Goal: Book appointment/travel/reservation

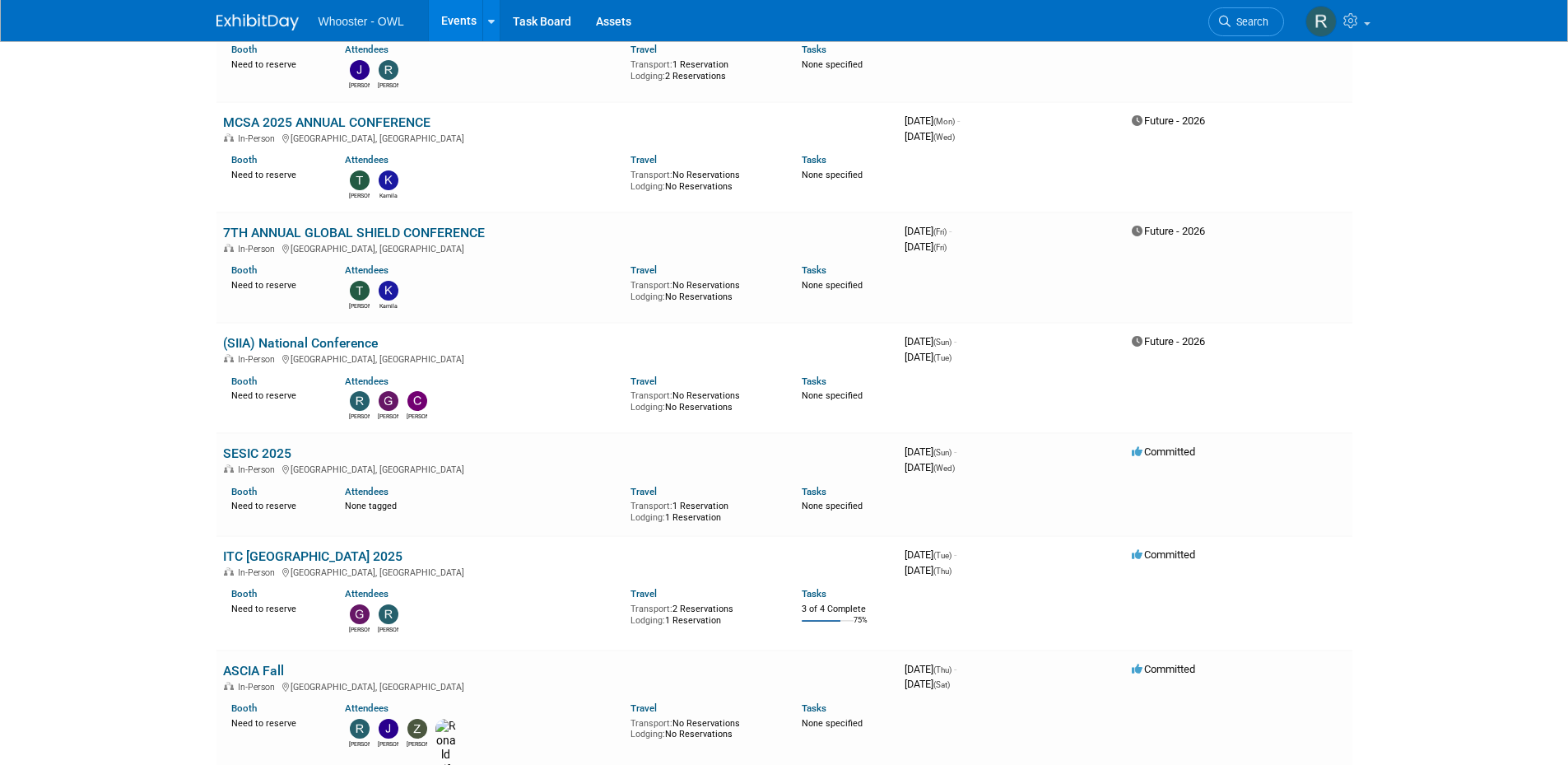
scroll to position [165, 0]
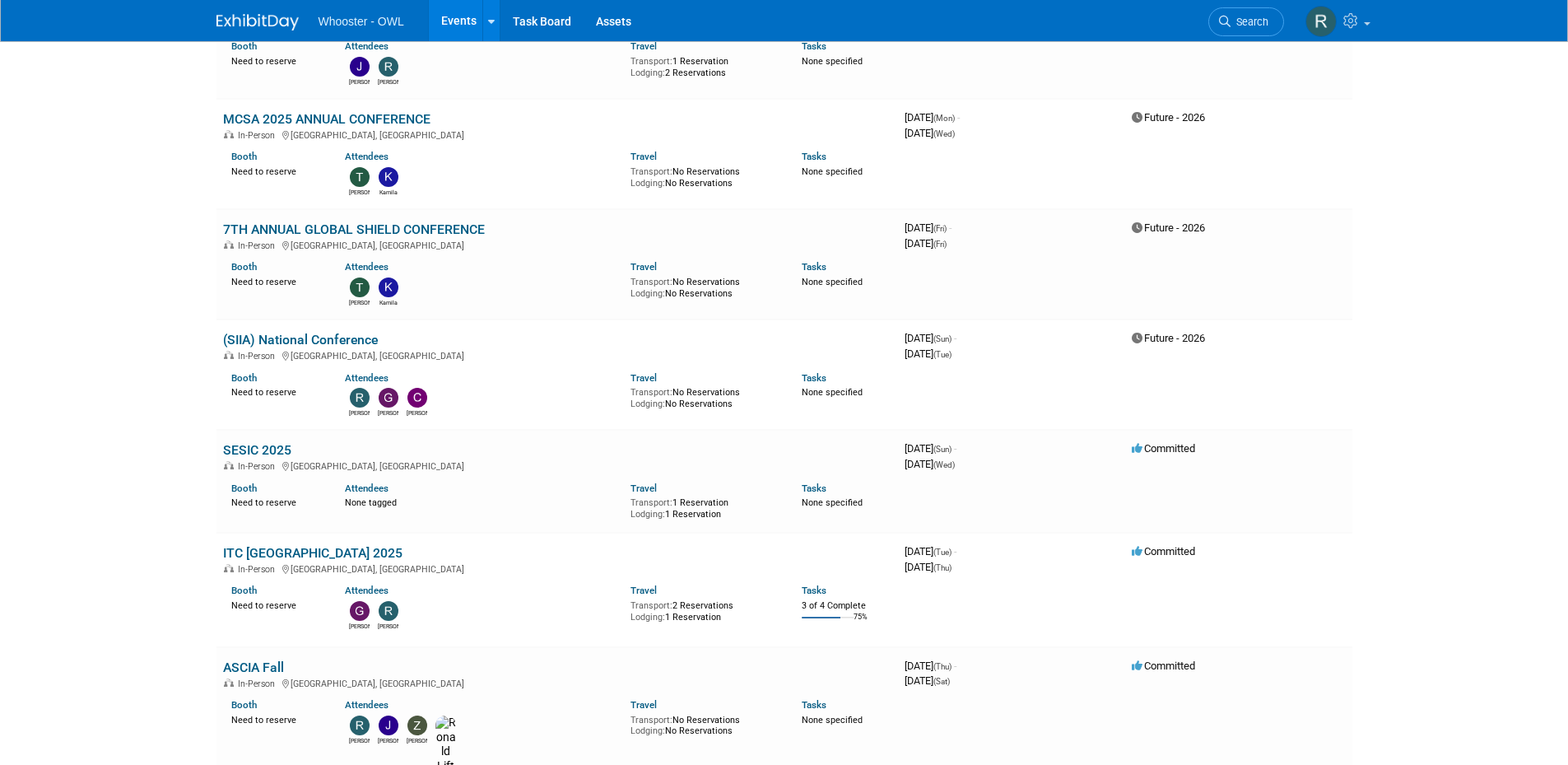
click at [1477, 308] on body "Whooster - OWL Events Recently Viewed Events: NRTCCA Annual Conference [GEOGRAP…" at bounding box center [784, 217] width 1568 height 765
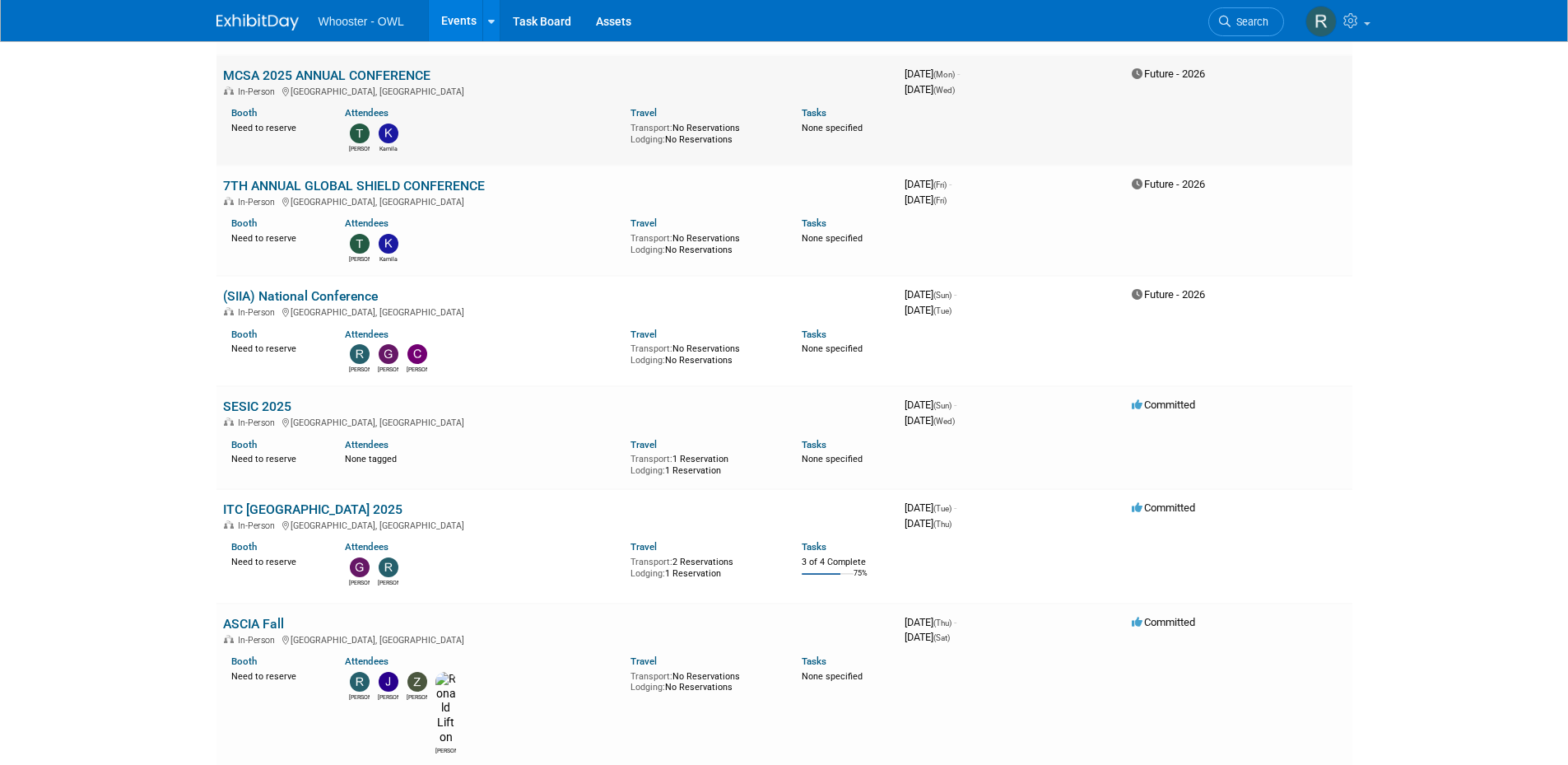
scroll to position [0, 0]
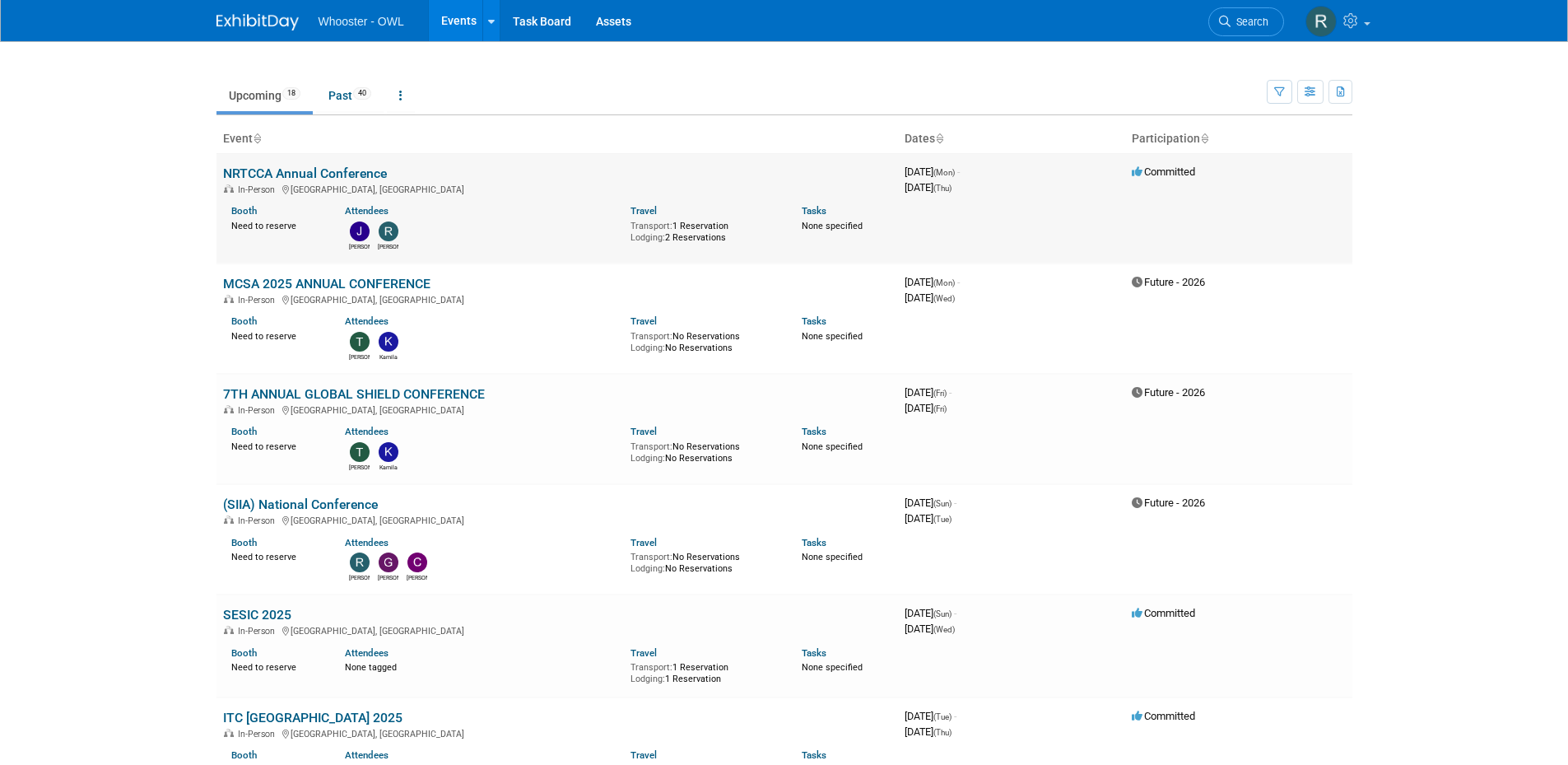
click at [281, 168] on link "NRTCCA Annual Conference" at bounding box center [305, 174] width 164 height 16
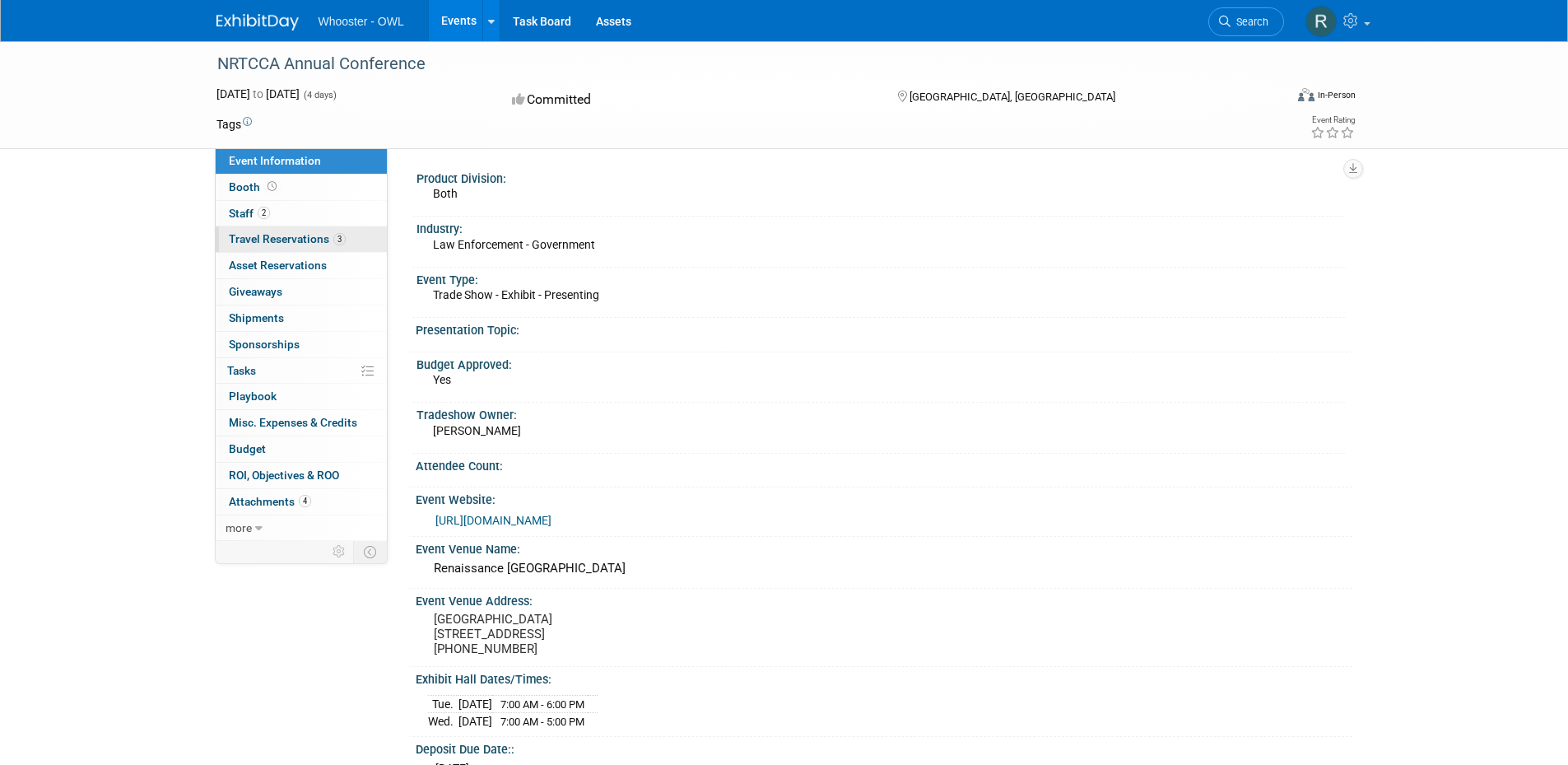
click at [277, 234] on span "Travel Reservations 3" at bounding box center [287, 239] width 117 height 13
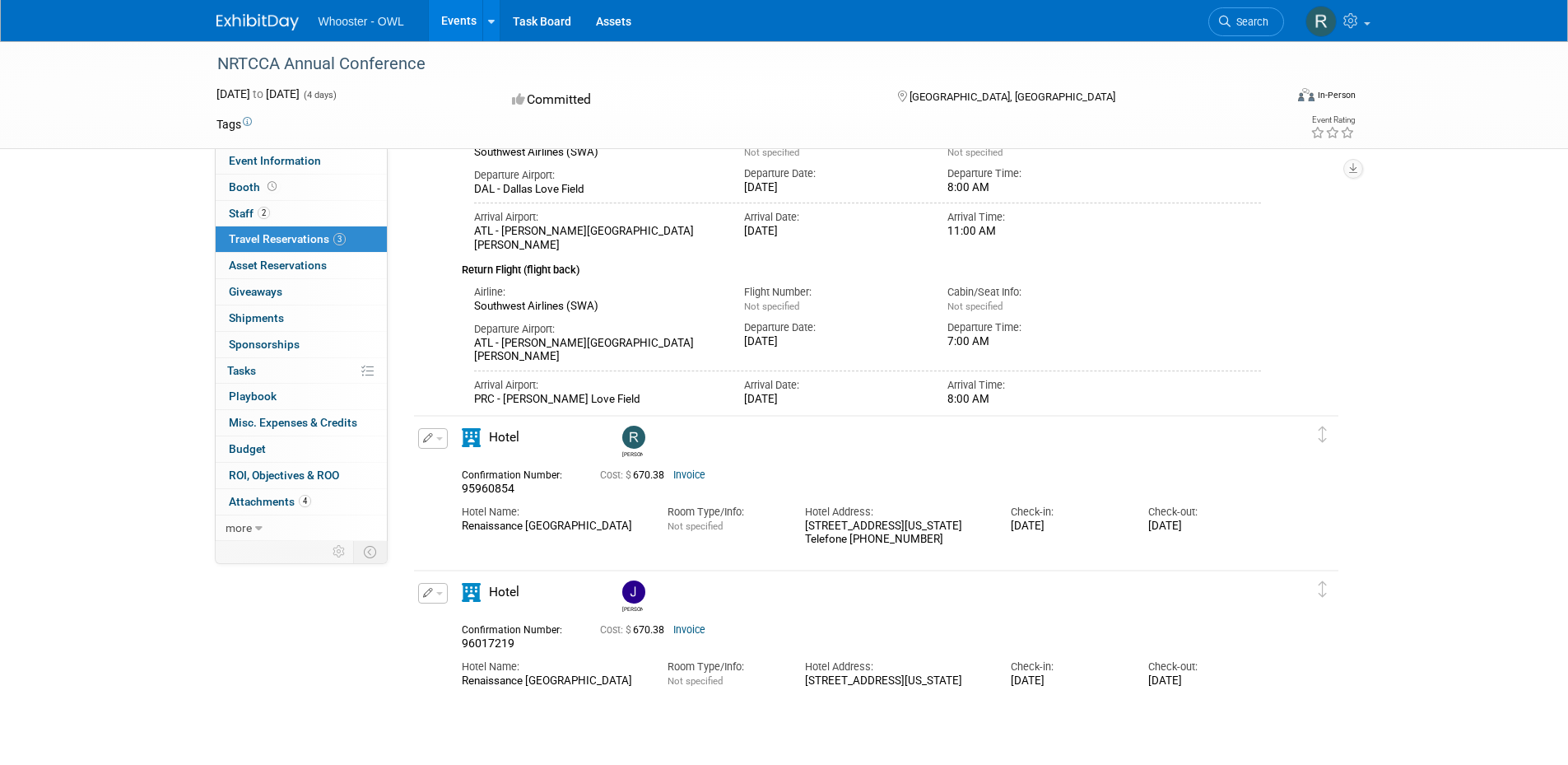
scroll to position [72, 0]
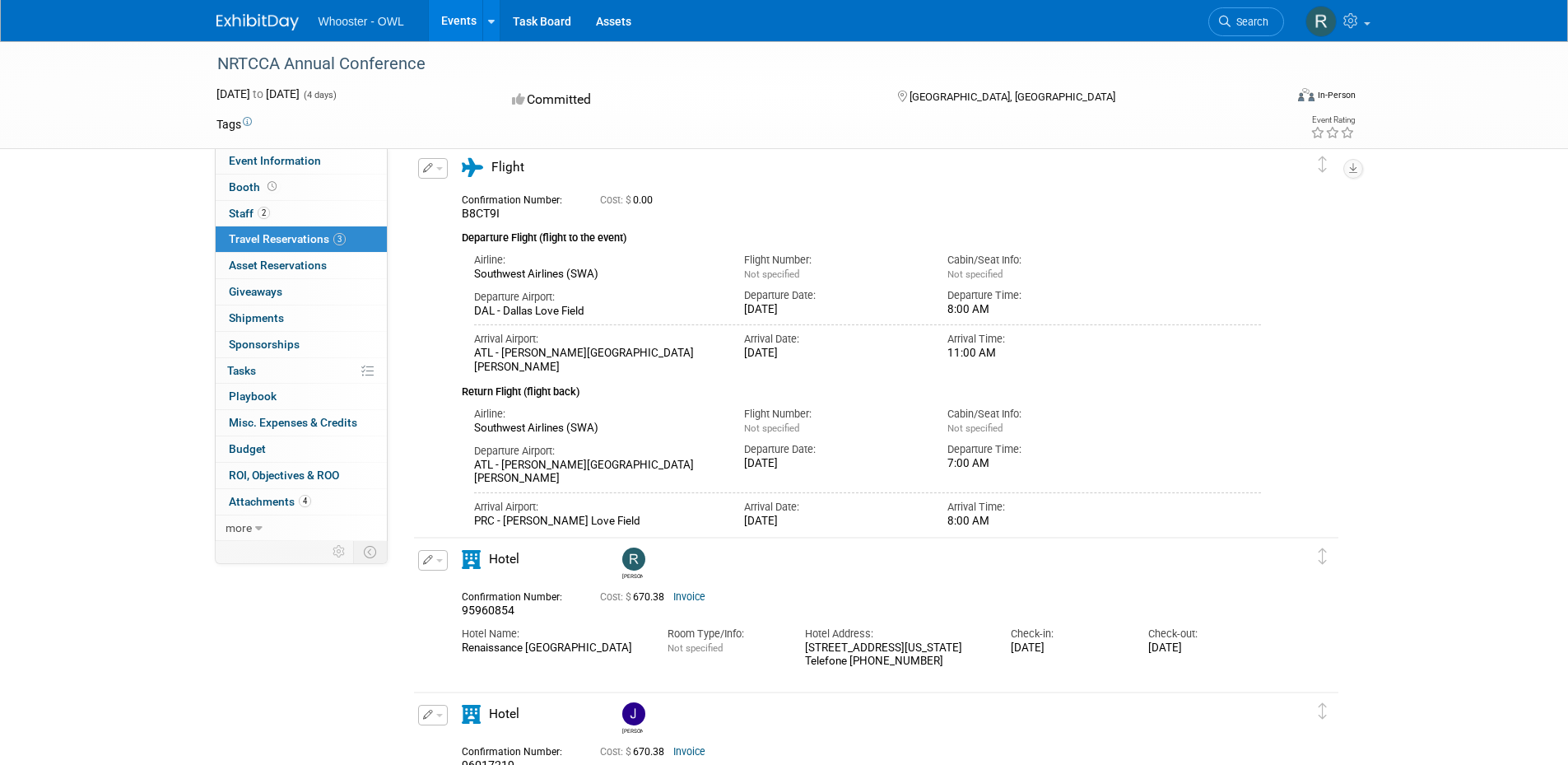
click at [1110, 435] on div "Departure Time: 7:00 AM" at bounding box center [1036, 453] width 203 height 36
click at [1114, 362] on div "Arrival Airport: ATL - Hartsfield Jackson Atlanta International Airport Arrival…" at bounding box center [868, 346] width 813 height 56
click at [428, 169] on icon "button" at bounding box center [428, 167] width 11 height 10
click at [451, 197] on button "Edit Reservation" at bounding box center [489, 197] width 139 height 24
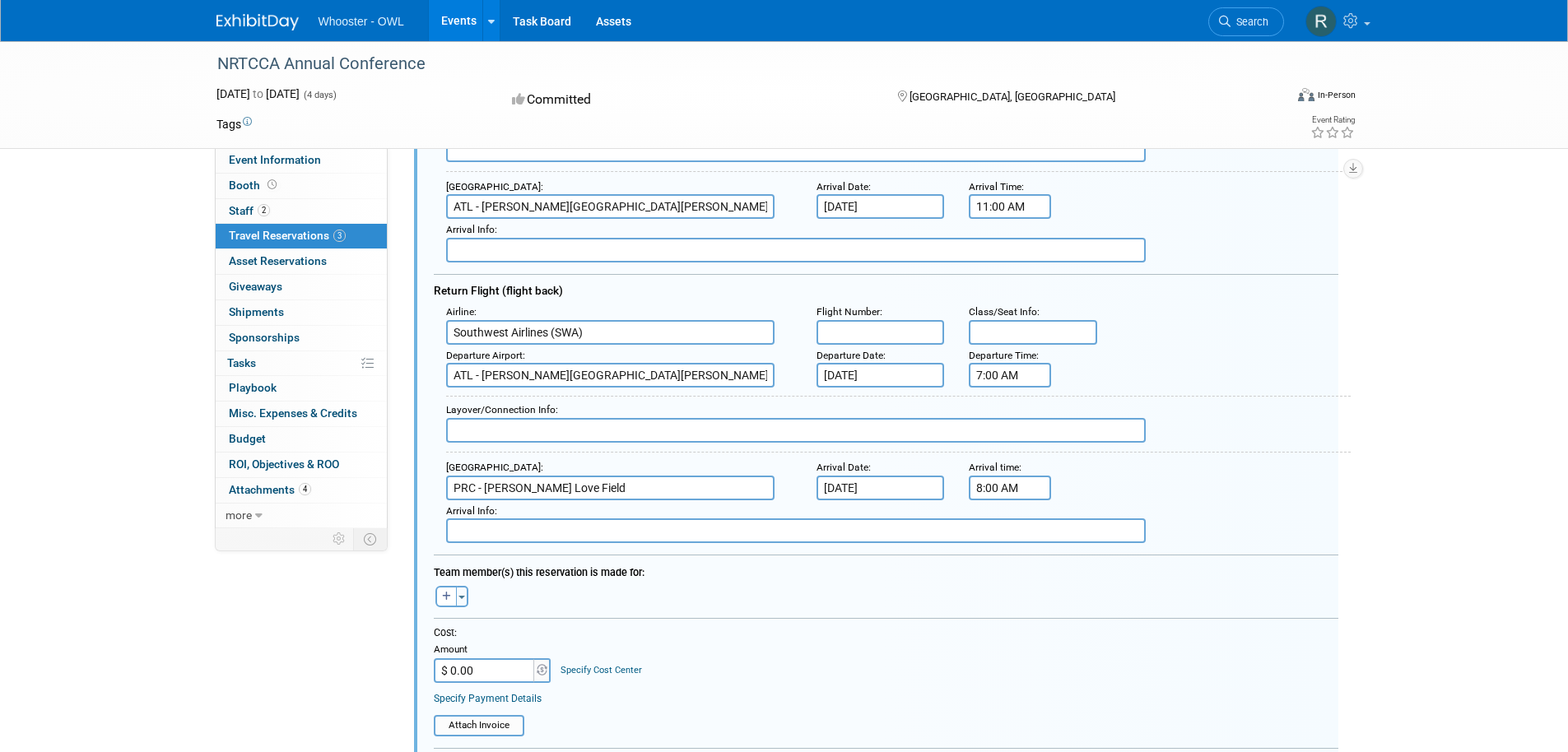
scroll to position [358, 0]
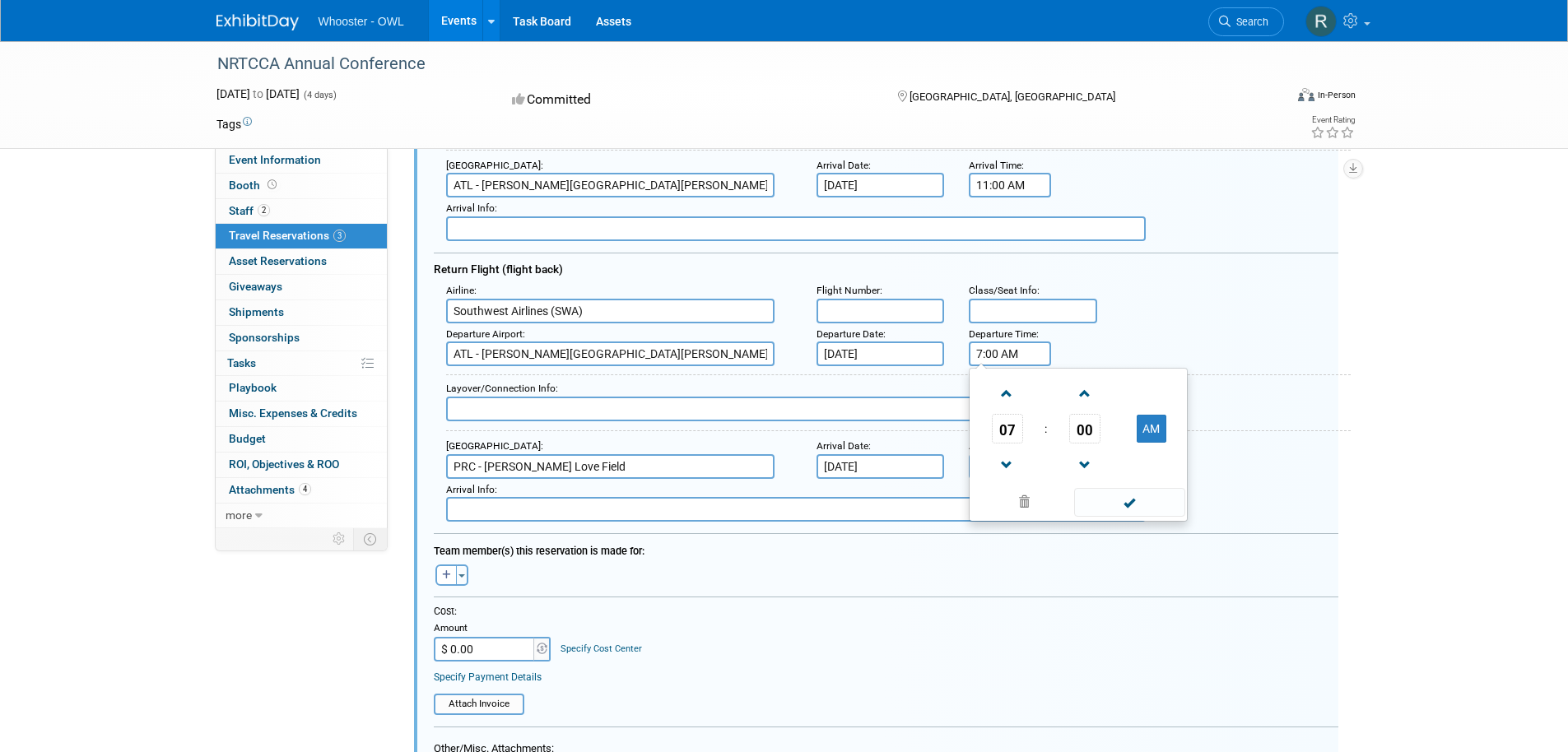
click at [975, 354] on input "7:00 AM" at bounding box center [1010, 354] width 82 height 25
click at [1001, 398] on span at bounding box center [1007, 393] width 28 height 28
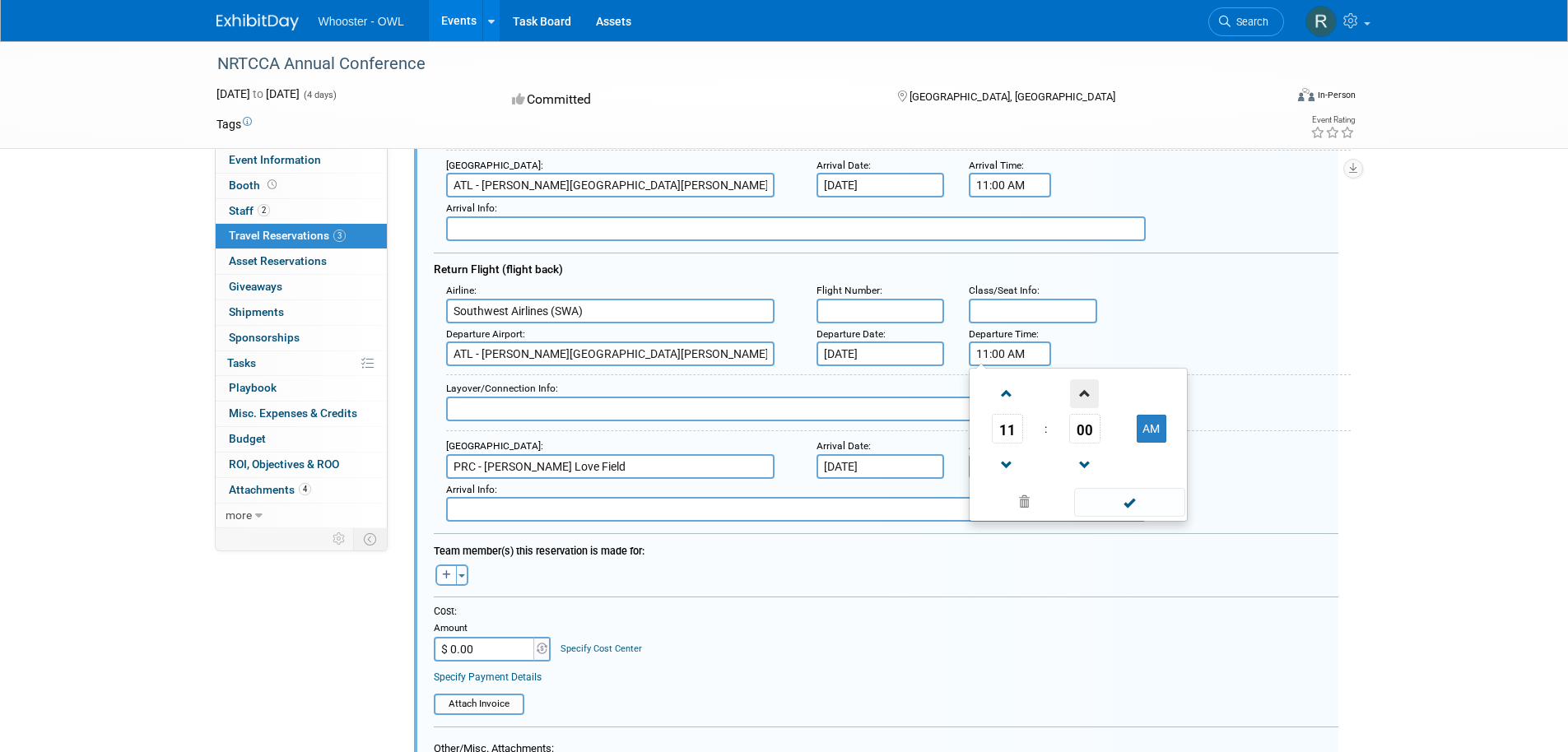
click at [1083, 399] on span at bounding box center [1085, 393] width 28 height 28
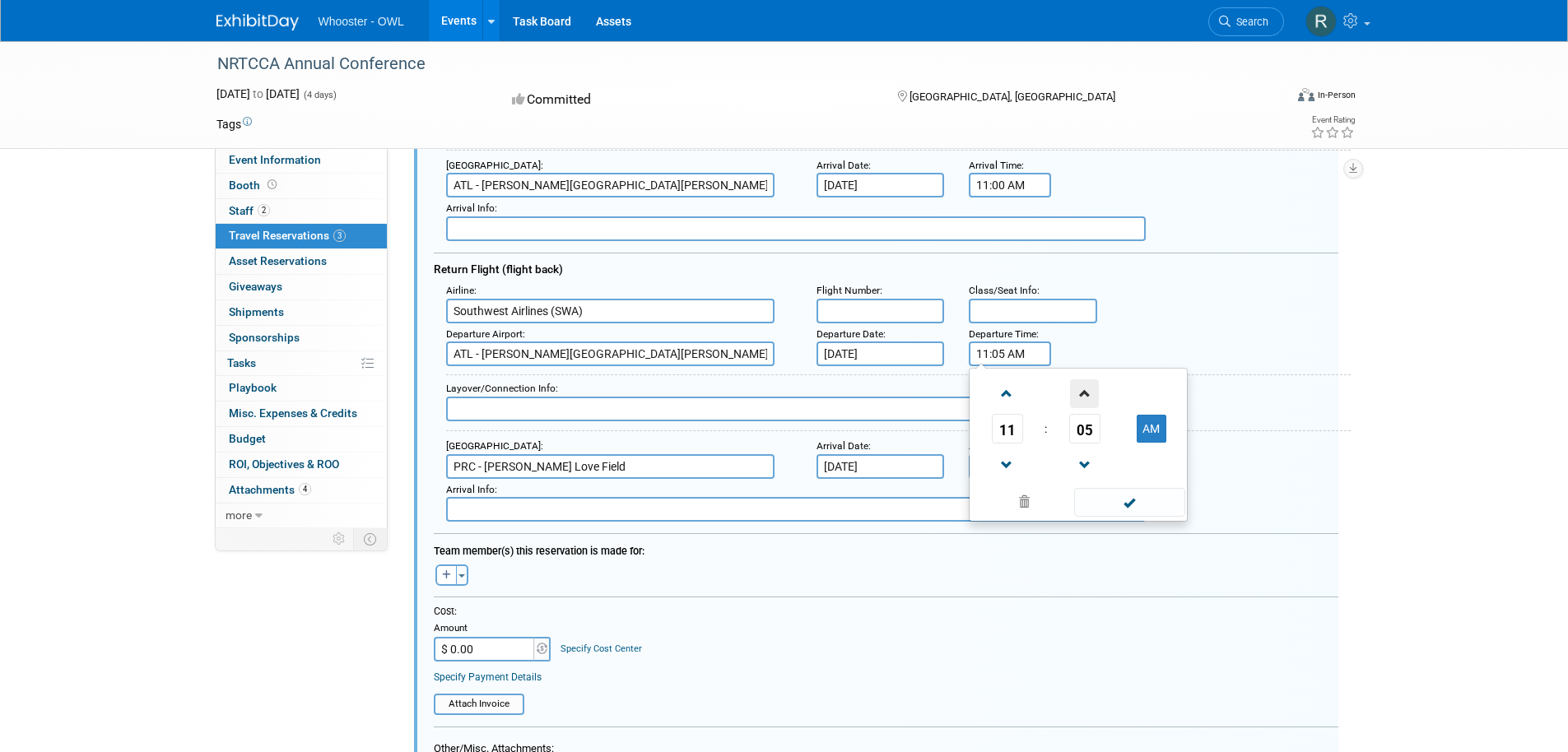
click at [1083, 399] on span at bounding box center [1085, 393] width 28 height 28
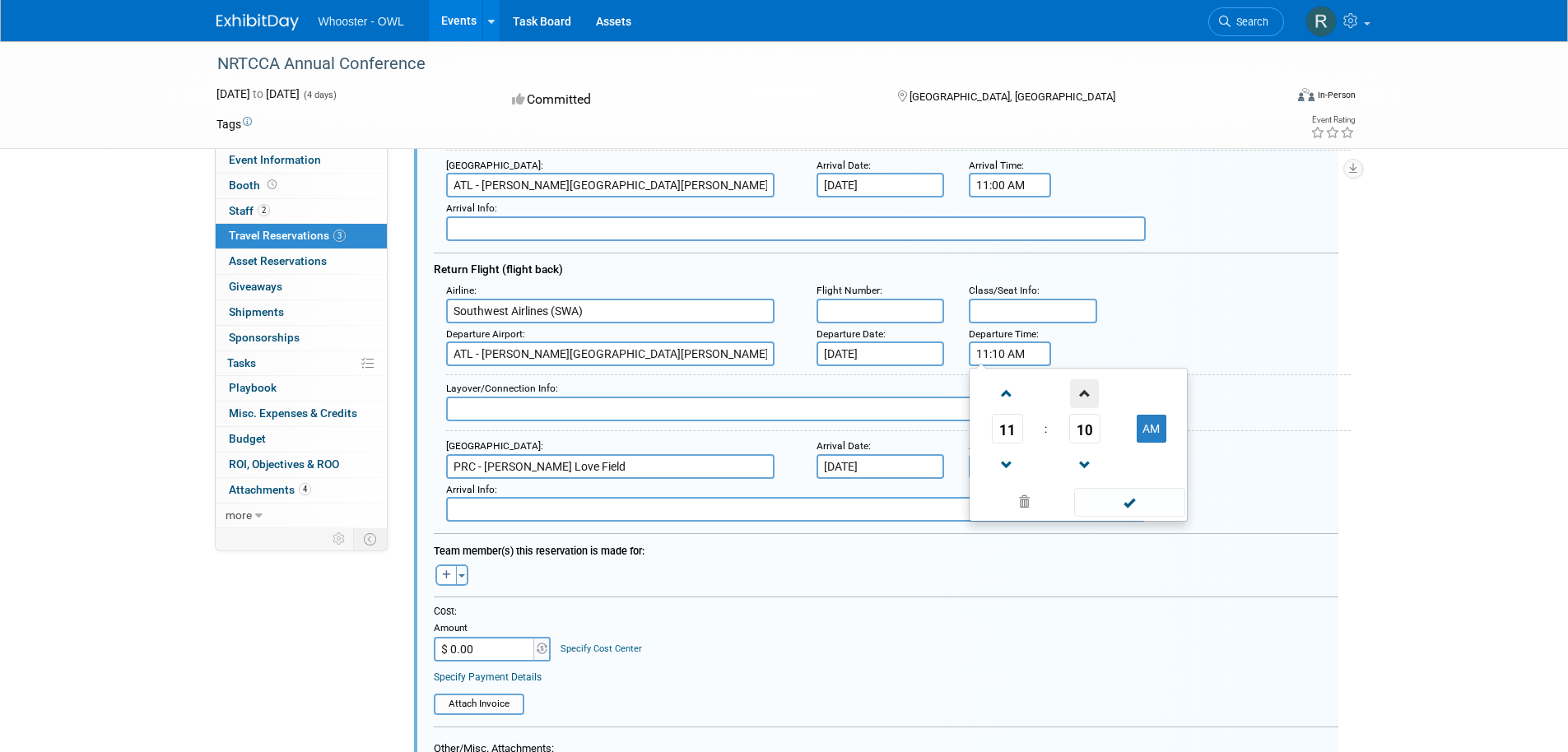
click at [1083, 399] on span at bounding box center [1085, 393] width 28 height 28
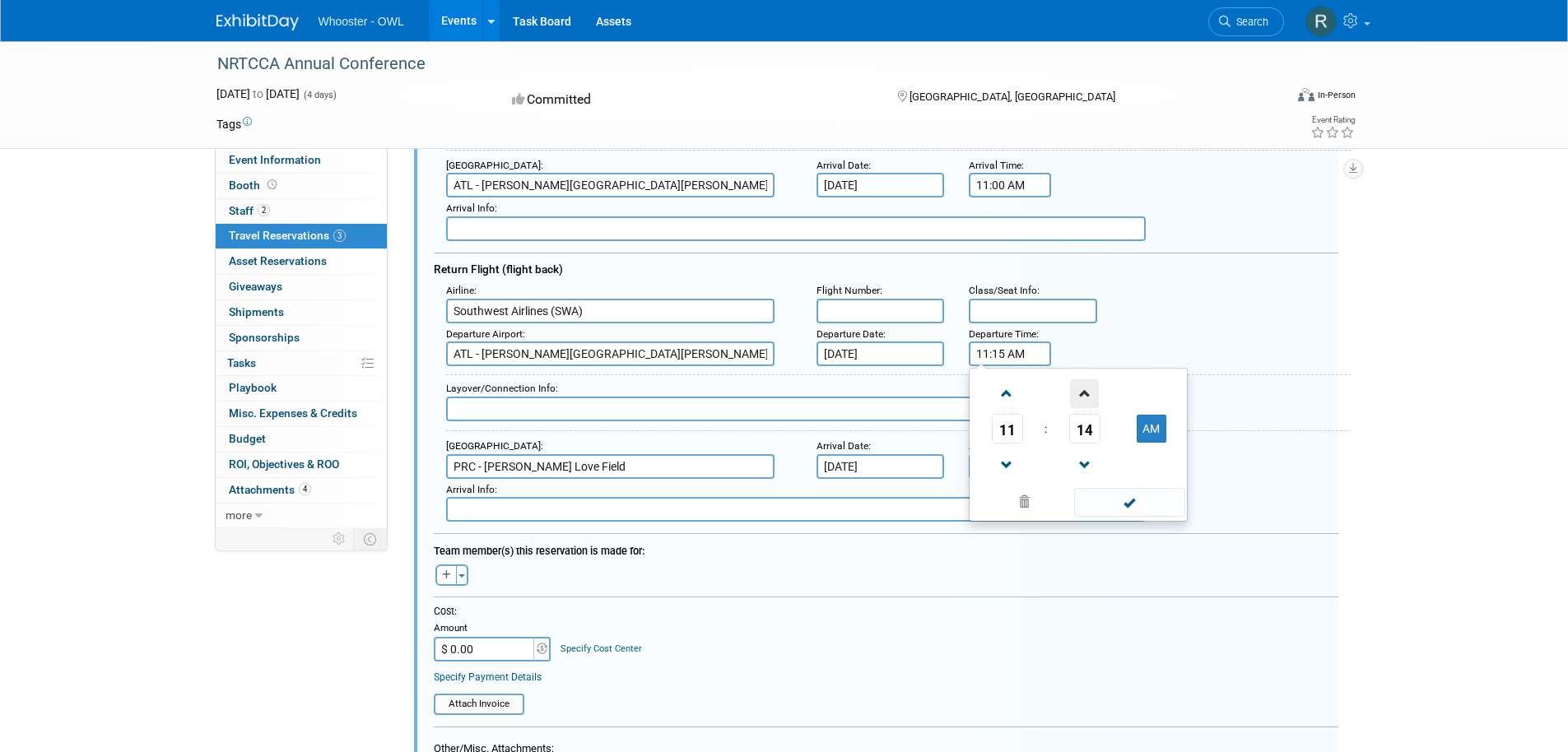
click at [1083, 399] on span at bounding box center [1085, 393] width 28 height 28
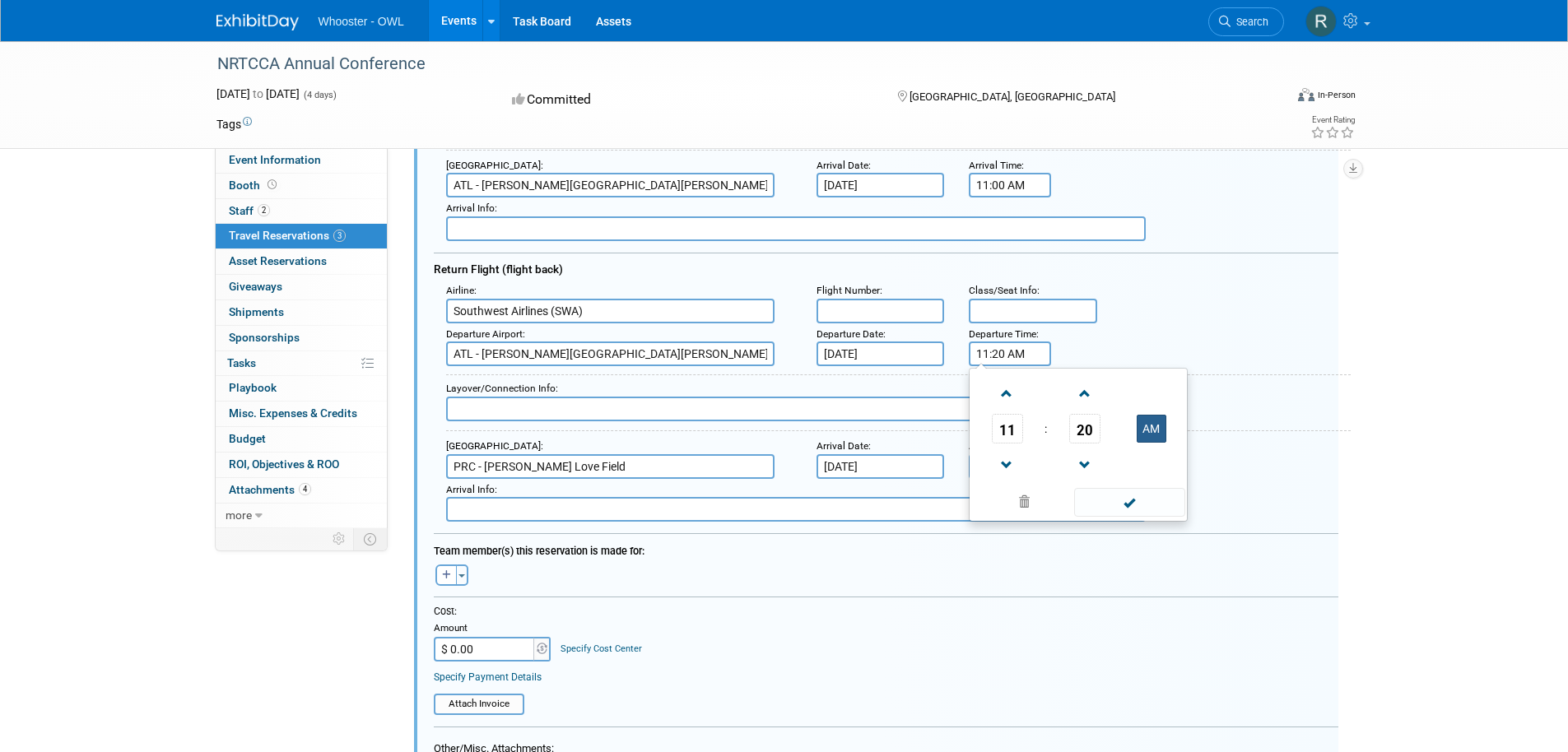
click at [1150, 433] on button "AM" at bounding box center [1151, 428] width 29 height 28
click at [1143, 433] on button "PM" at bounding box center [1151, 428] width 29 height 28
type input "11:20 AM"
click at [1110, 506] on span at bounding box center [1130, 502] width 111 height 28
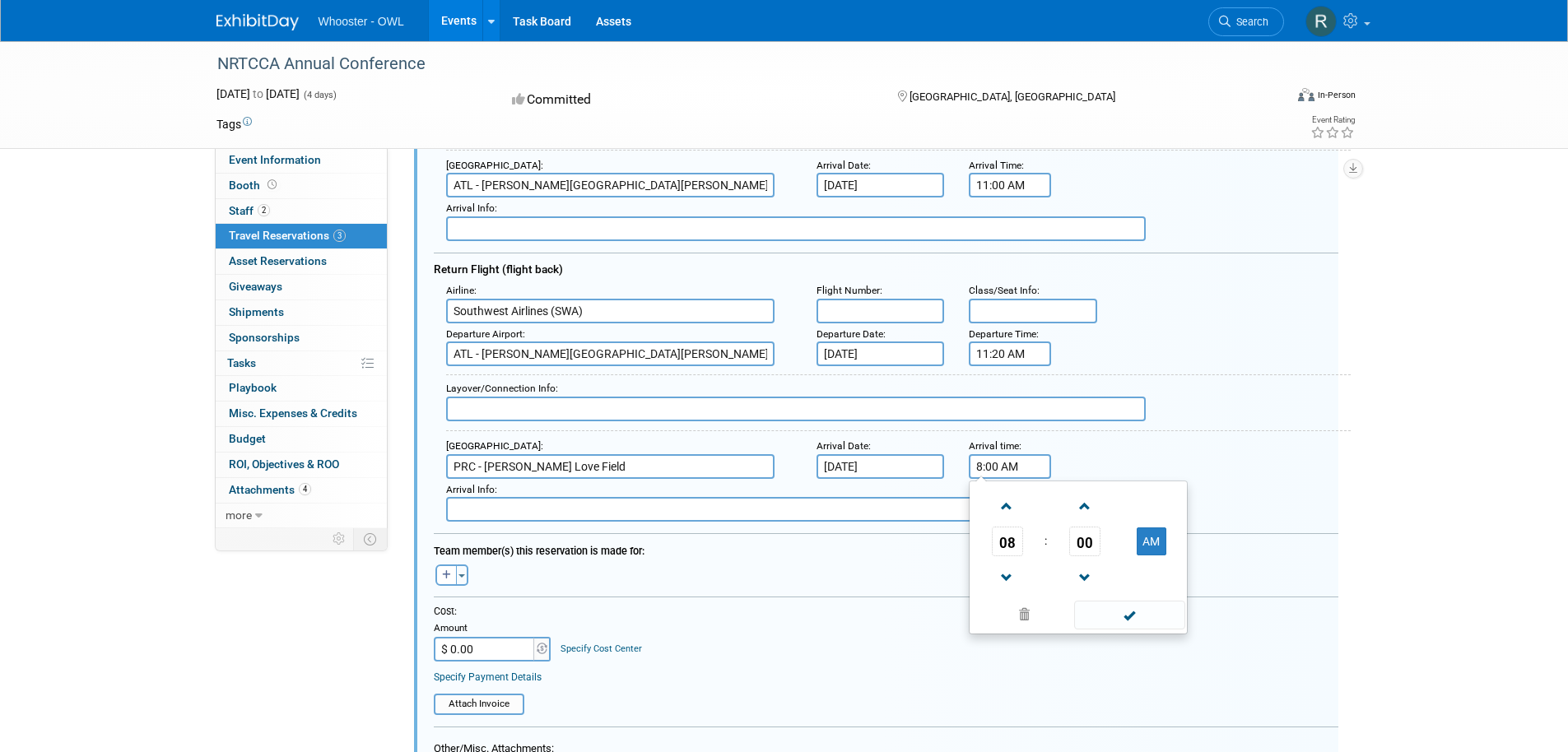
drag, startPoint x: 1027, startPoint y: 464, endPoint x: 975, endPoint y: 464, distance: 52.0
click at [975, 464] on input "8:00 AM" at bounding box center [1010, 466] width 82 height 25
click at [1013, 505] on span at bounding box center [1007, 506] width 28 height 28
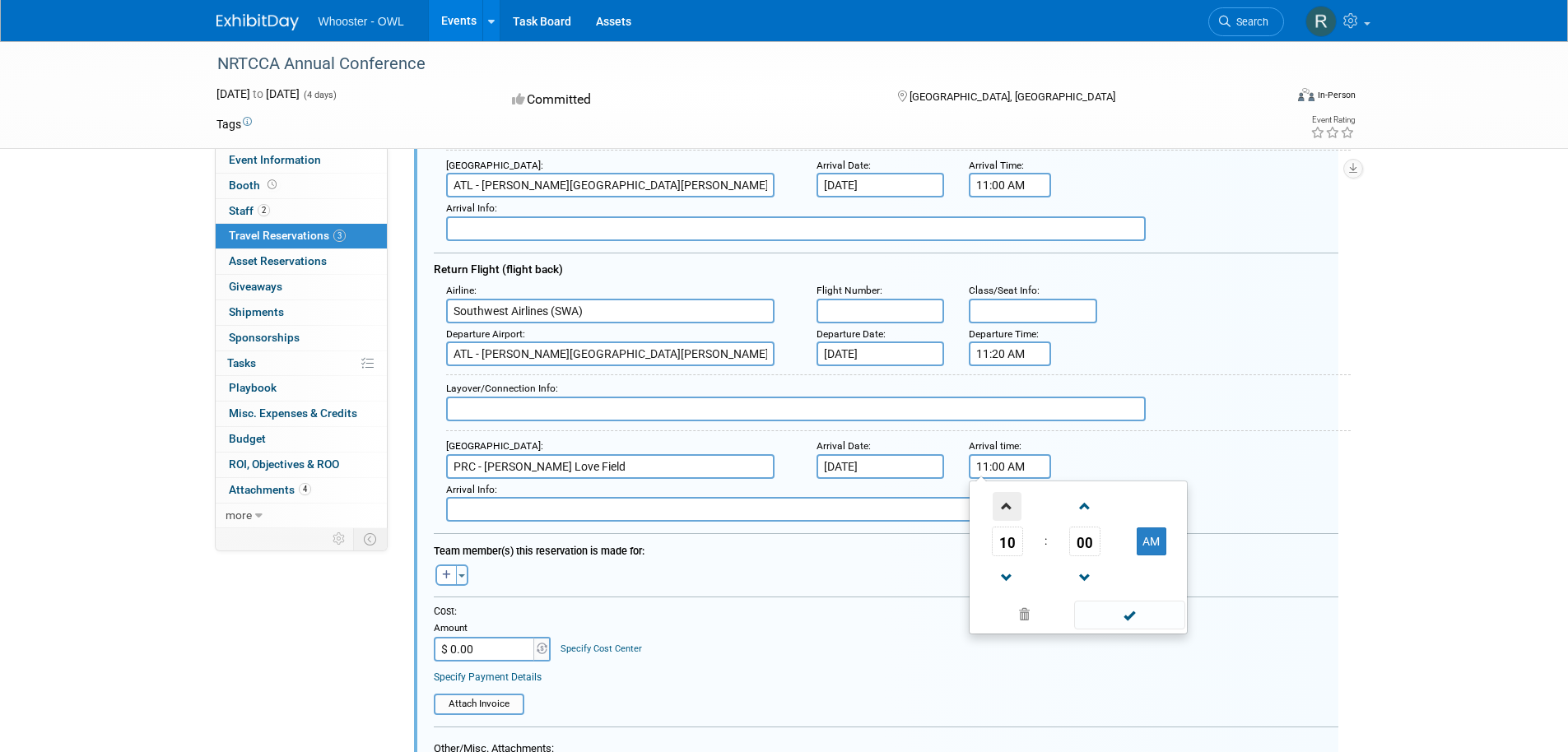
click at [1013, 505] on span at bounding box center [1007, 506] width 28 height 28
click at [1014, 577] on span at bounding box center [1007, 578] width 28 height 28
click at [1086, 508] on span at bounding box center [1085, 506] width 28 height 28
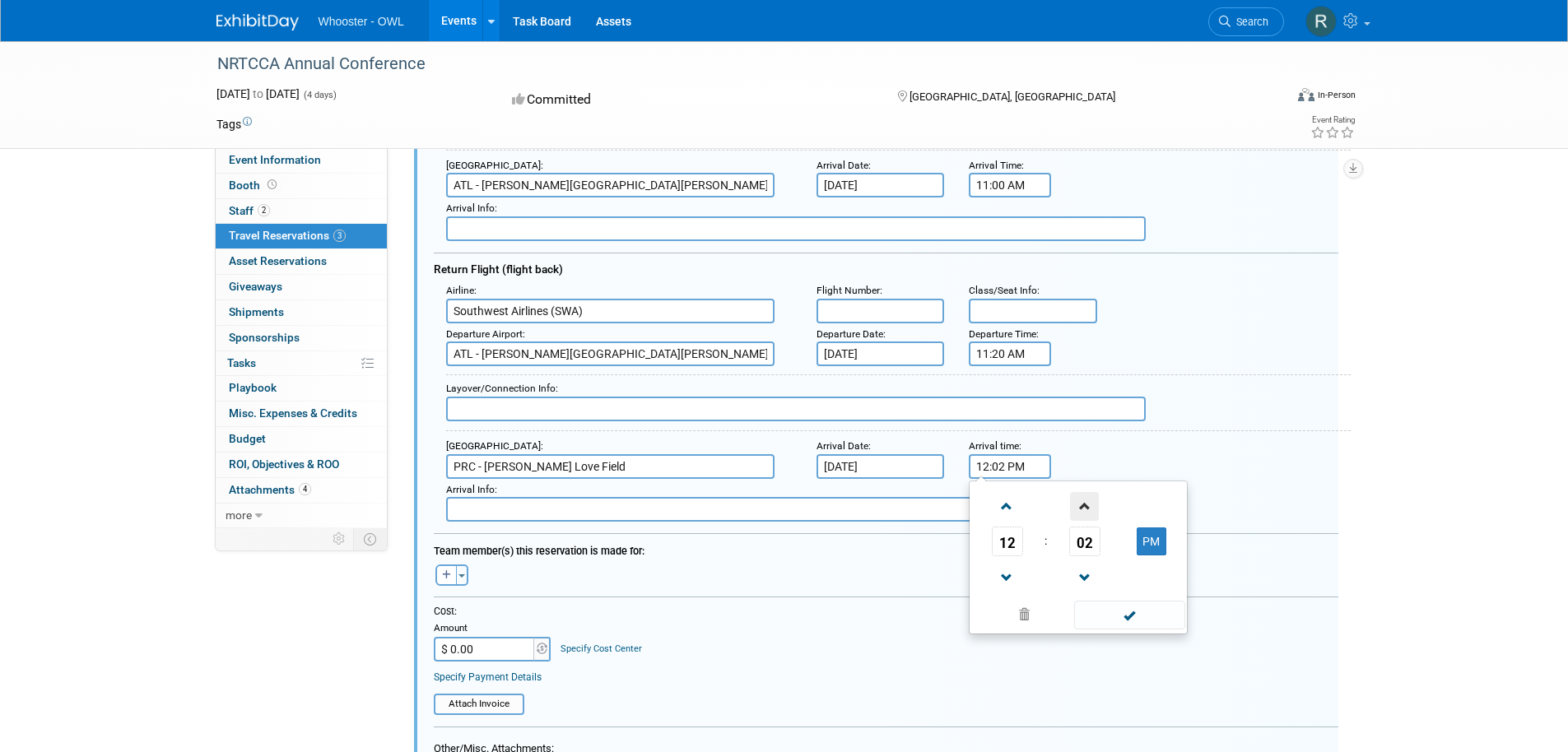
click at [1086, 508] on span at bounding box center [1085, 506] width 28 height 28
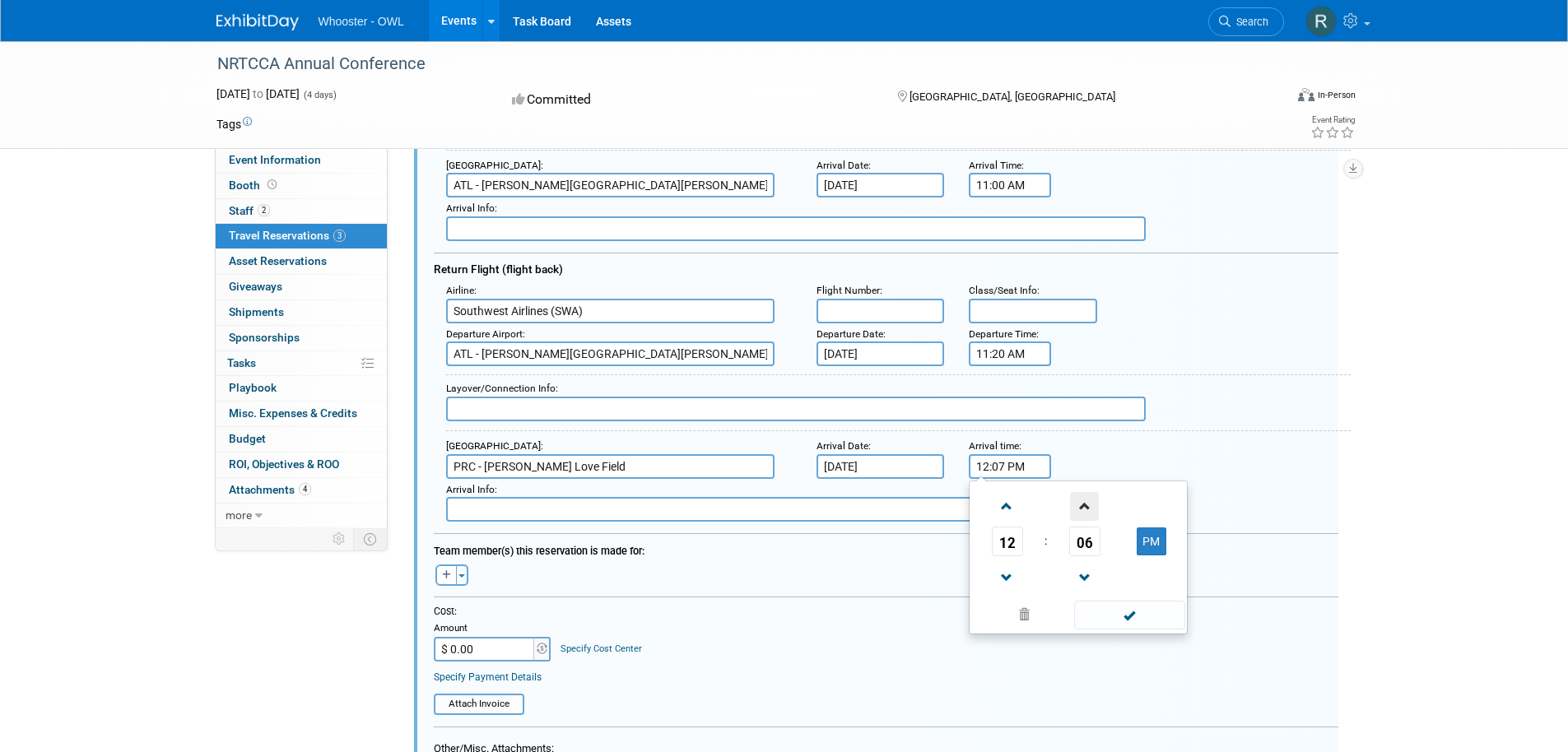
click at [1086, 508] on span at bounding box center [1085, 506] width 28 height 28
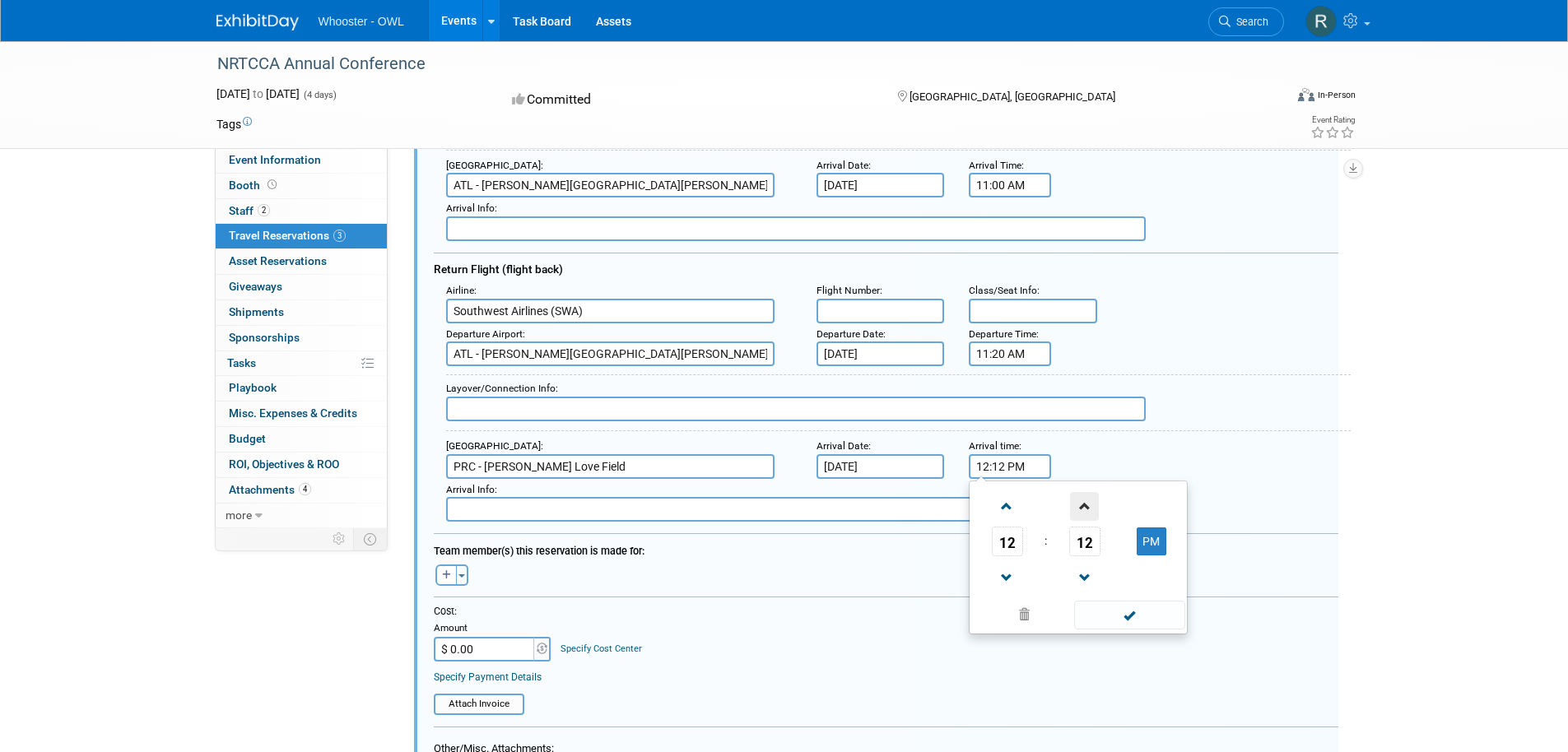
click at [1086, 508] on span at bounding box center [1085, 506] width 28 height 28
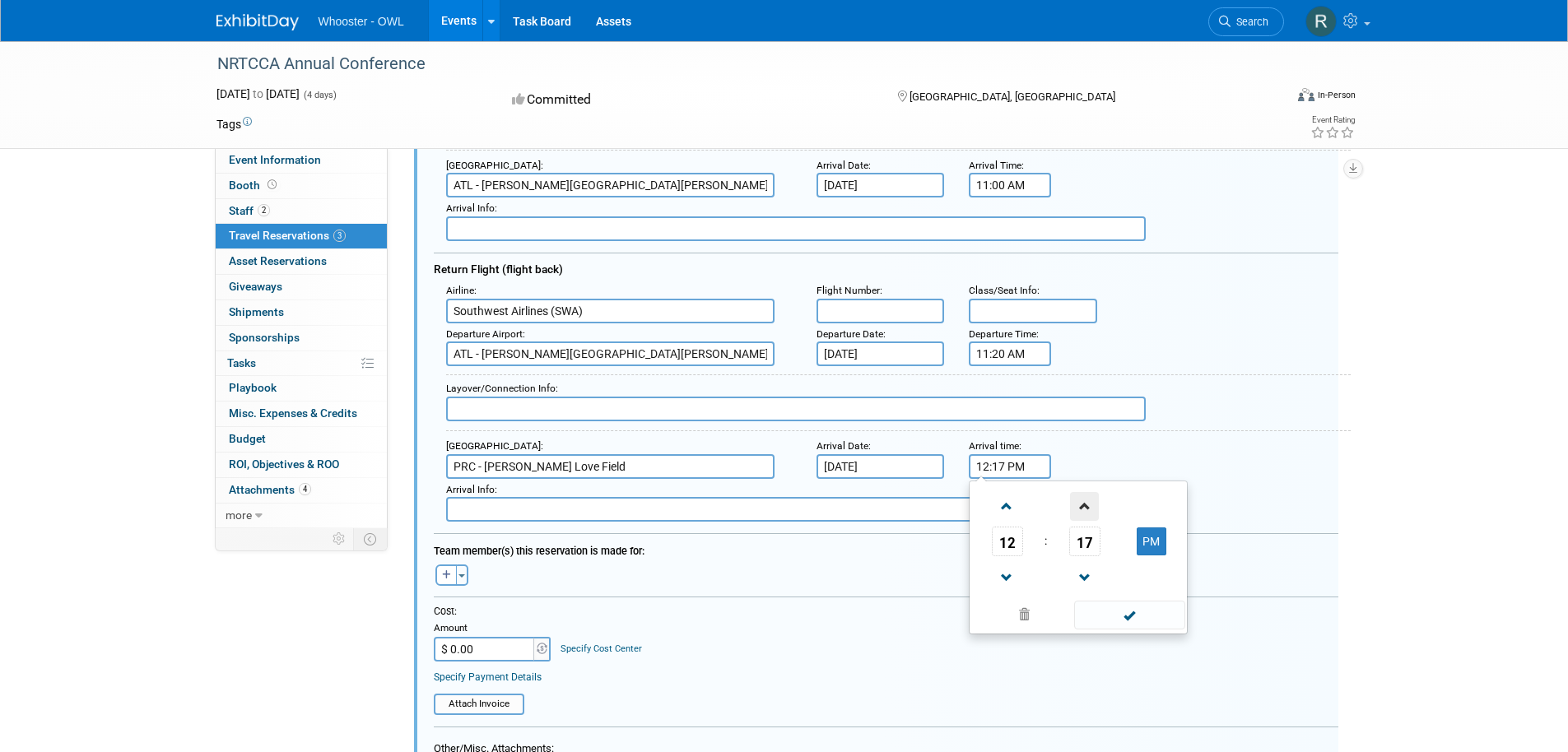
click at [1086, 508] on span at bounding box center [1085, 506] width 28 height 28
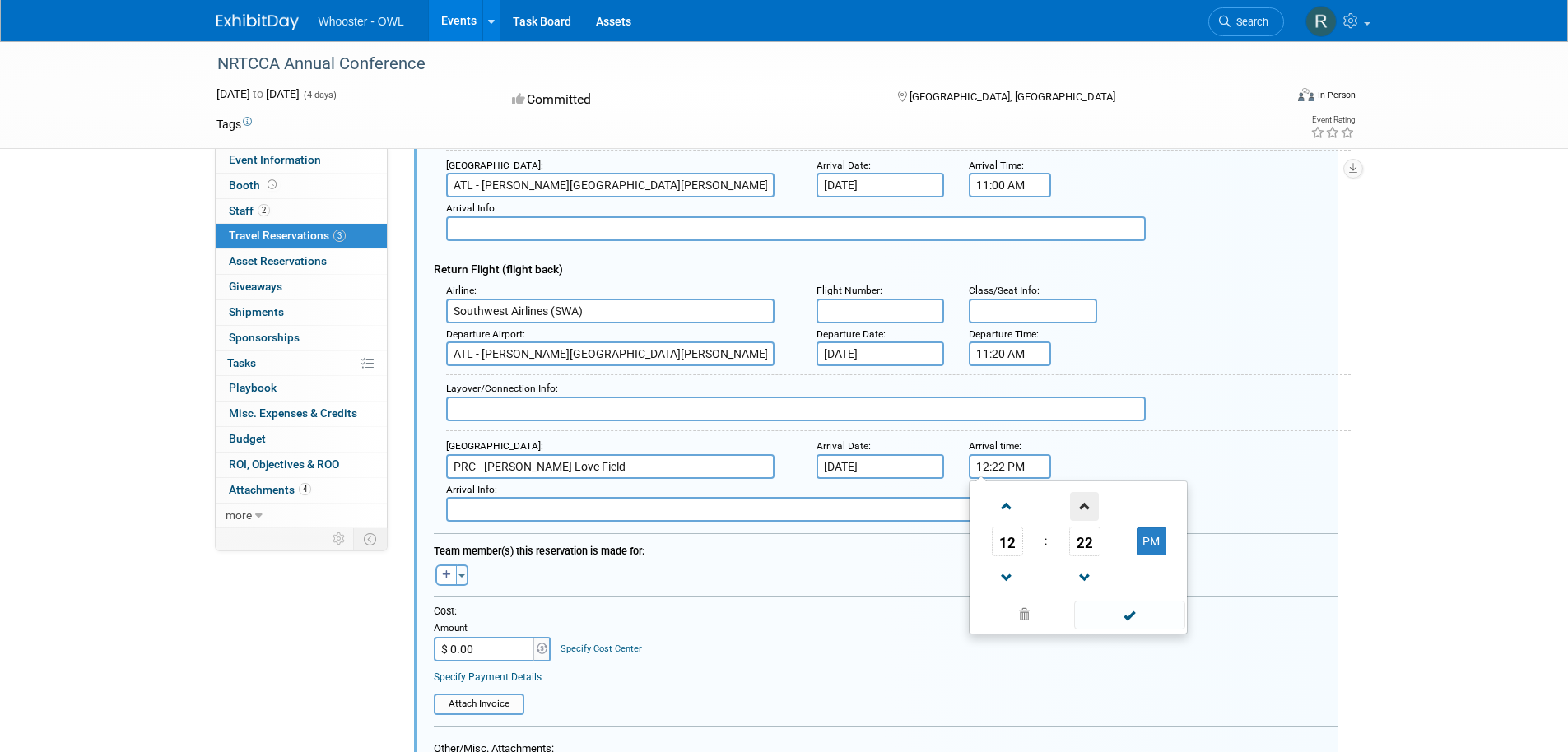
click at [1086, 508] on span at bounding box center [1085, 506] width 28 height 28
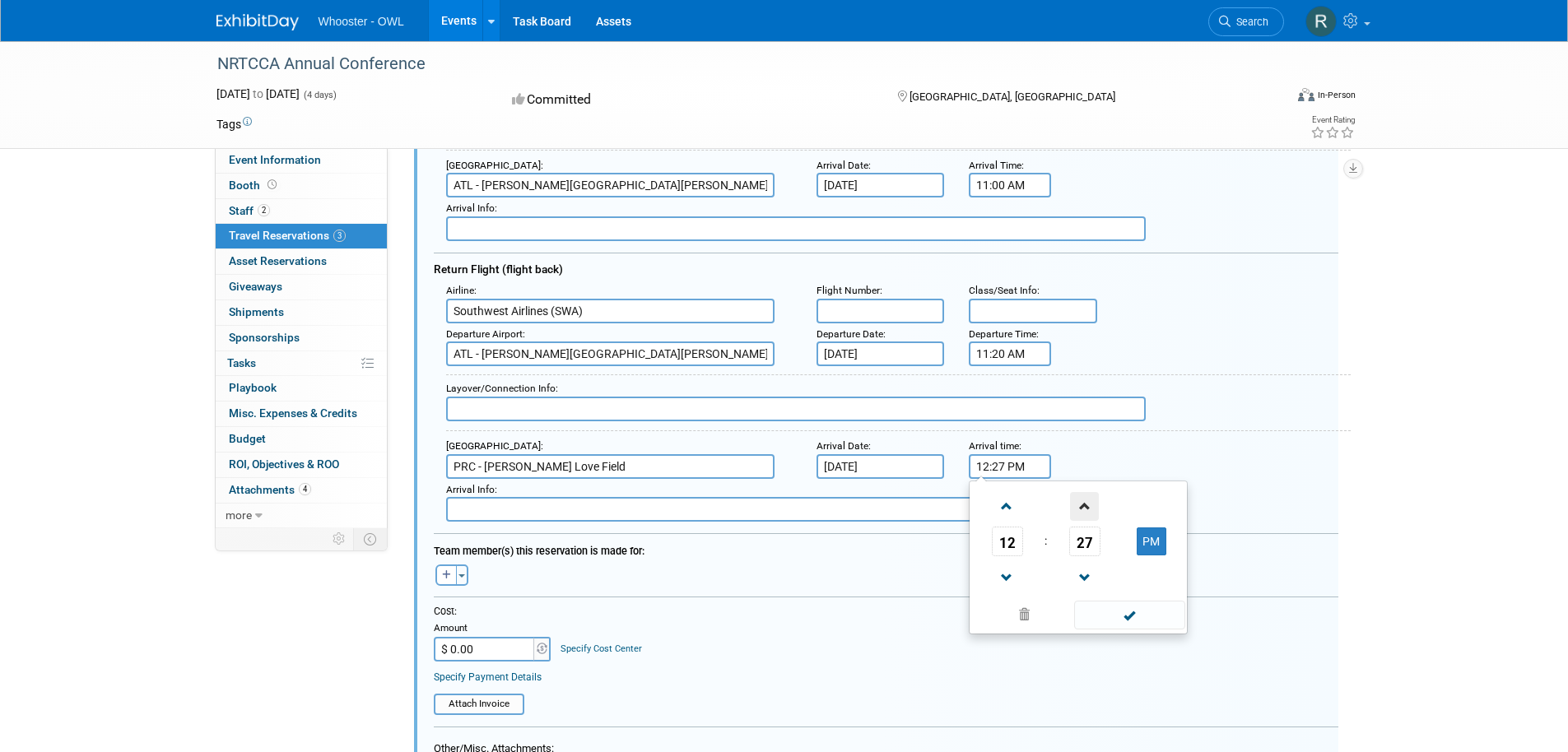
click at [1086, 508] on span at bounding box center [1085, 506] width 28 height 28
type input "12:30 PM"
click at [1109, 621] on span at bounding box center [1130, 615] width 111 height 28
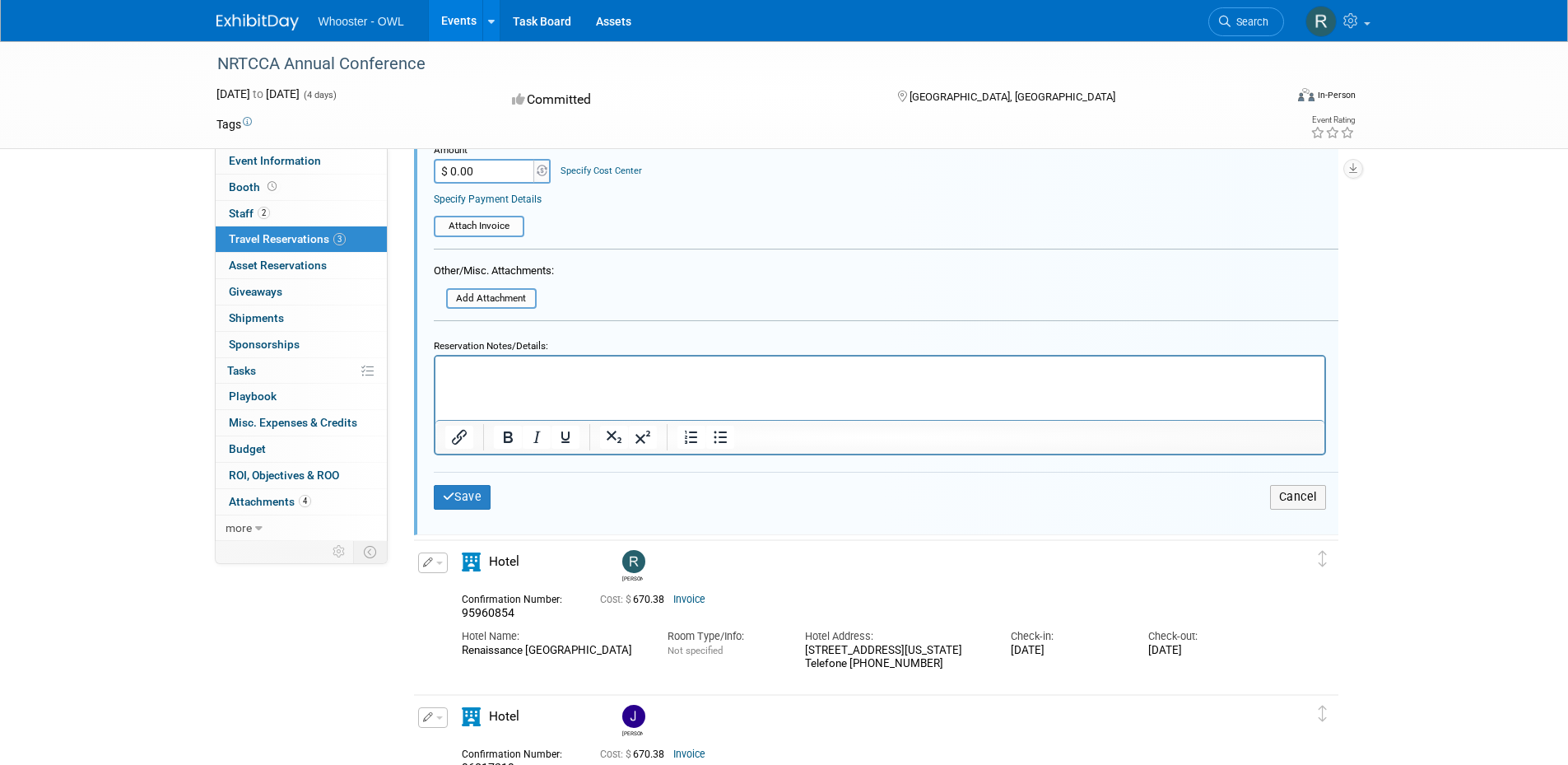
scroll to position [852, 0]
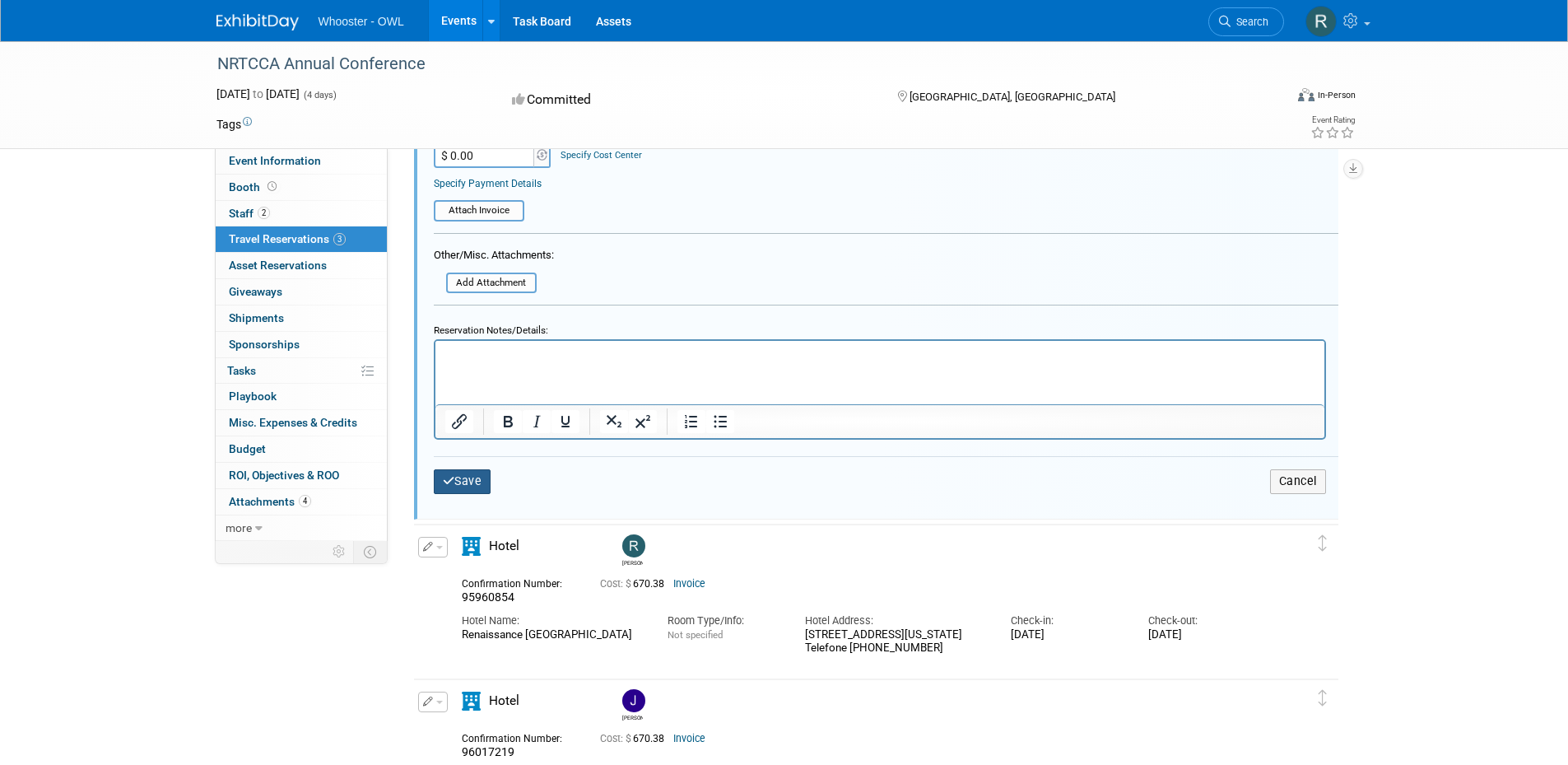
click at [461, 492] on button "Save" at bounding box center [462, 481] width 58 height 24
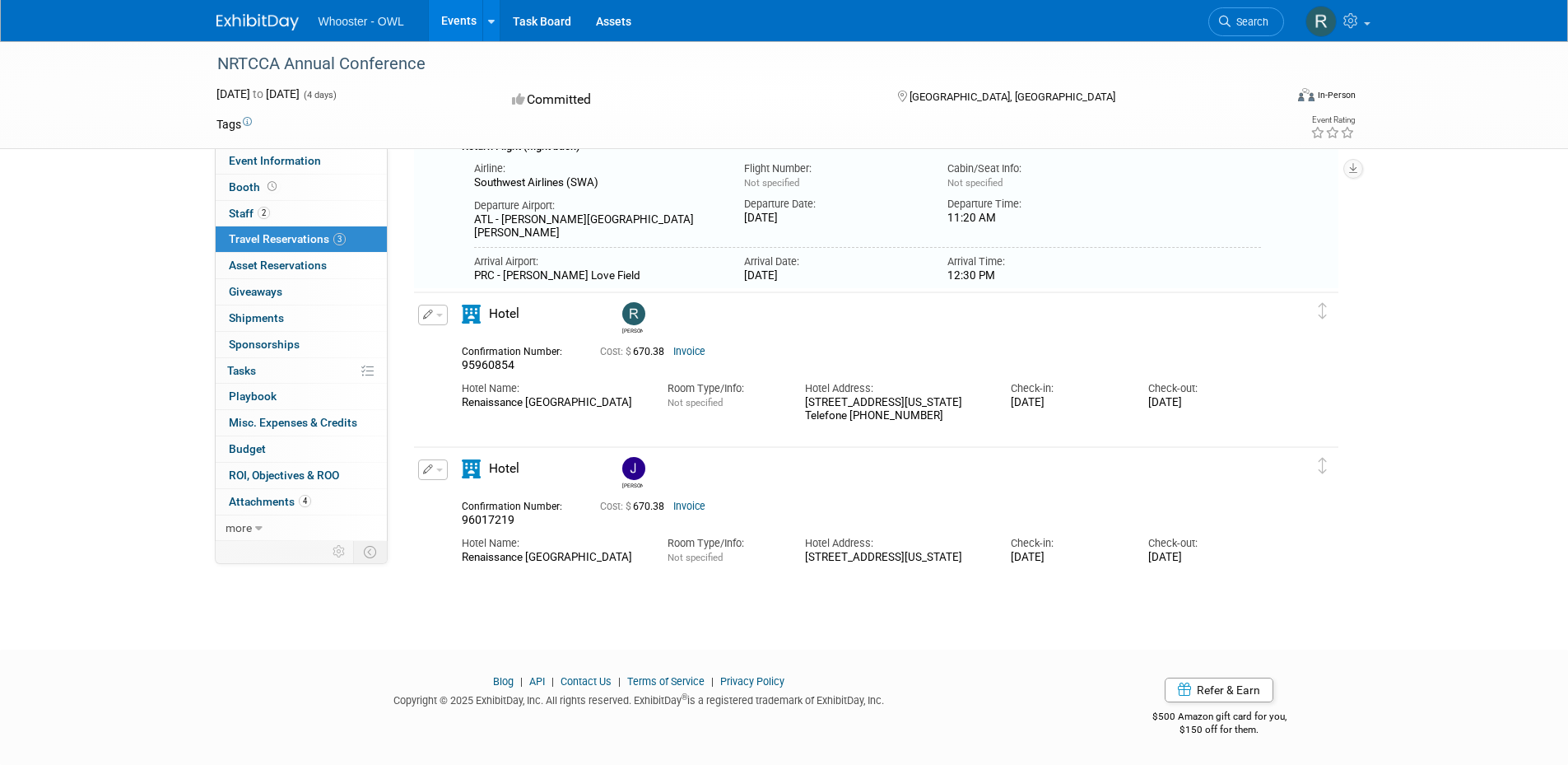
scroll to position [28, 0]
